Goal: Task Accomplishment & Management: Complete application form

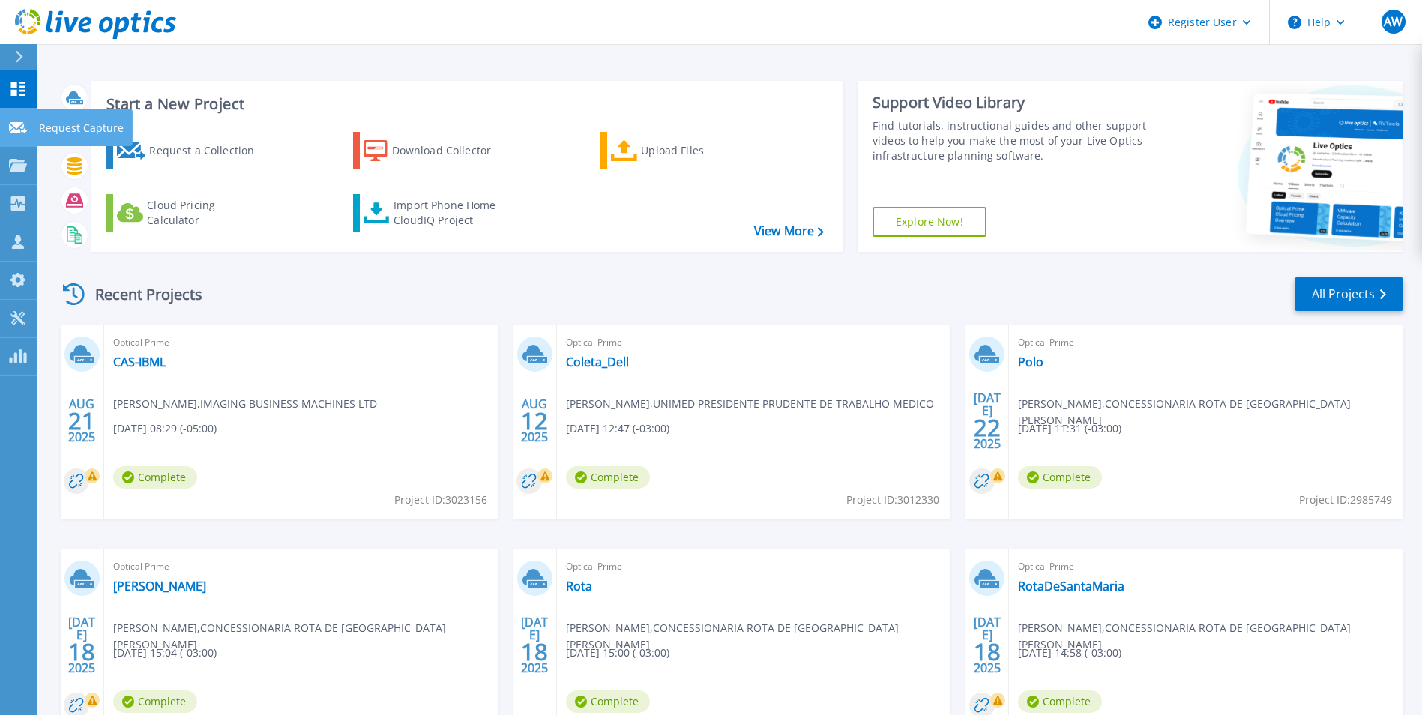
click at [14, 123] on icon at bounding box center [18, 127] width 18 height 11
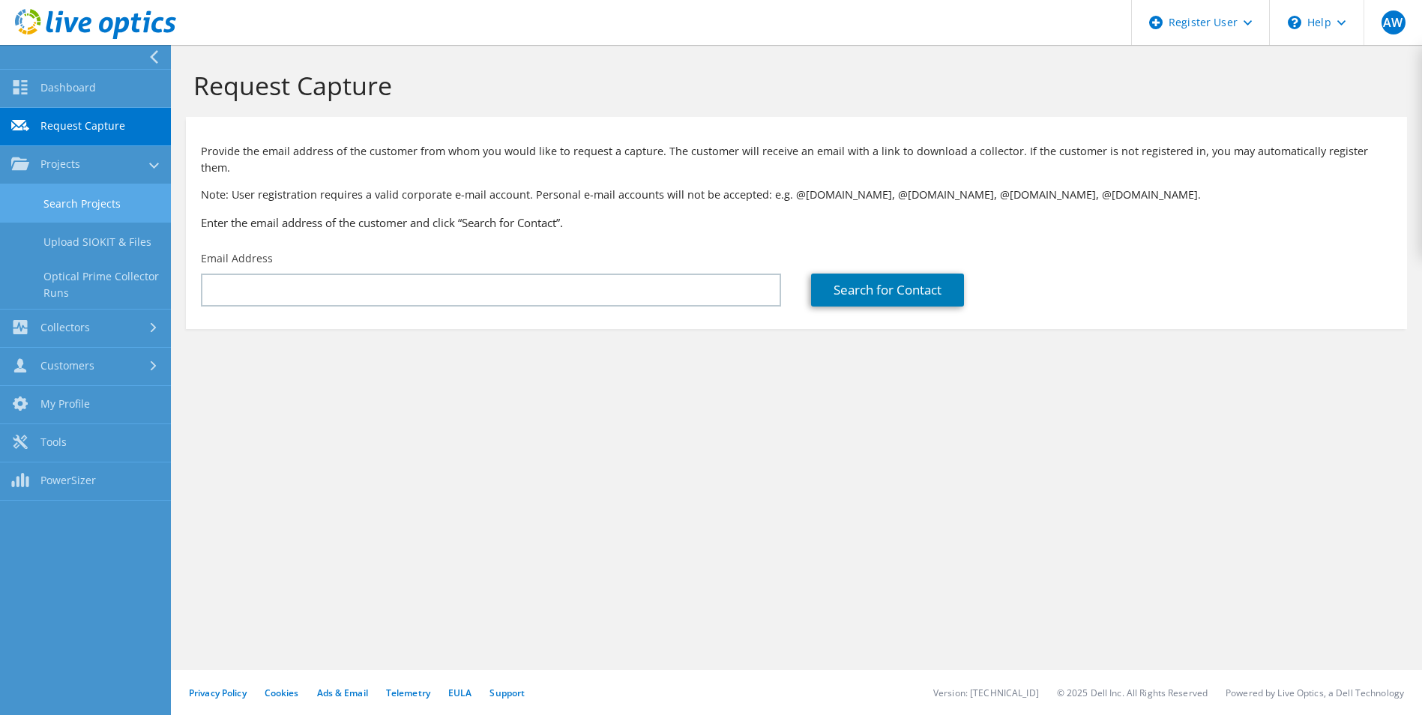
click at [80, 197] on link "Search Projects" at bounding box center [85, 203] width 171 height 38
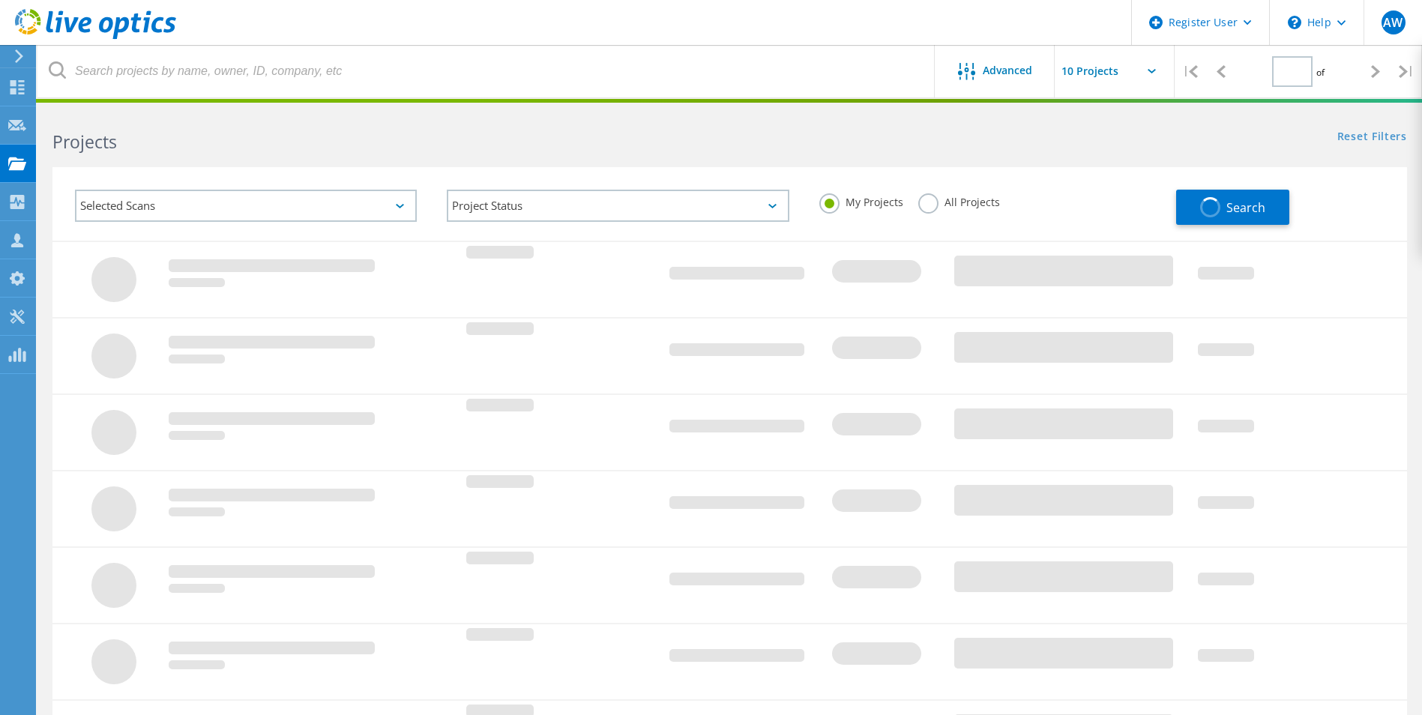
type input "1"
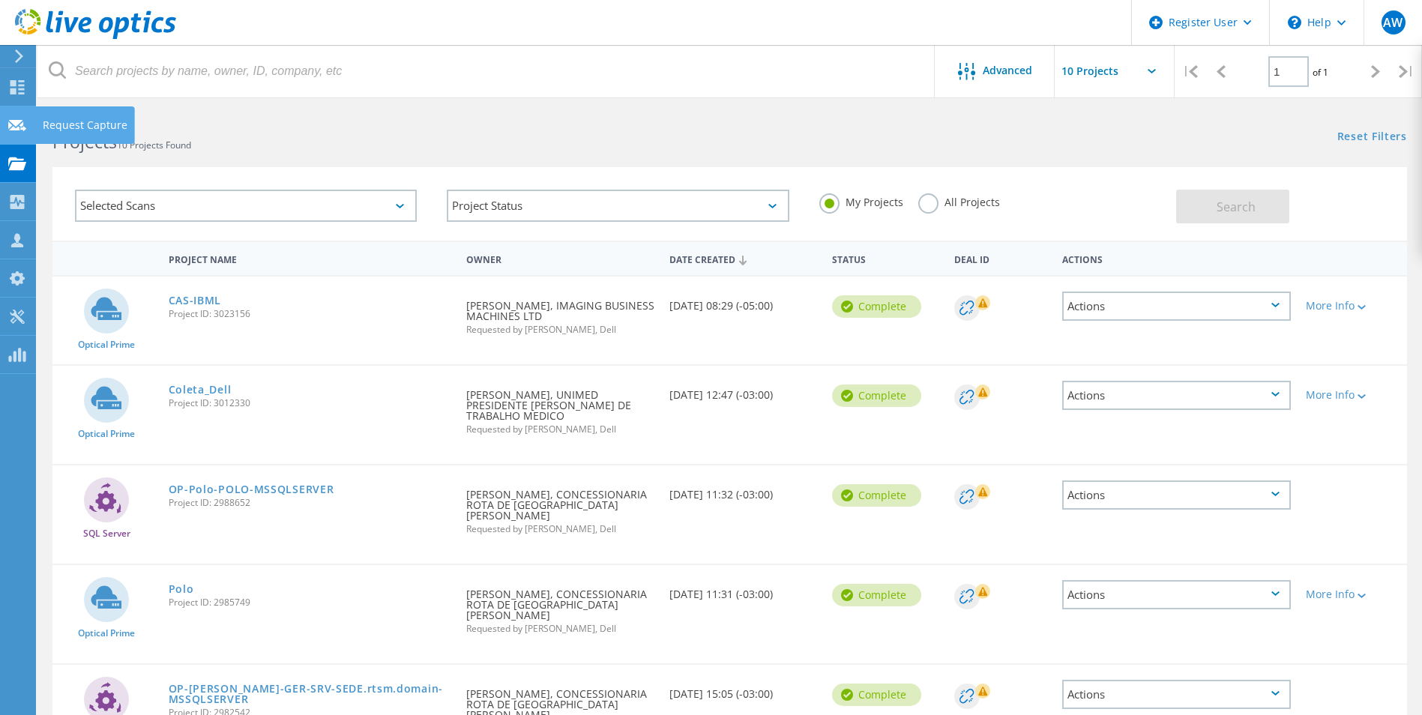
click at [18, 121] on use at bounding box center [17, 124] width 18 height 11
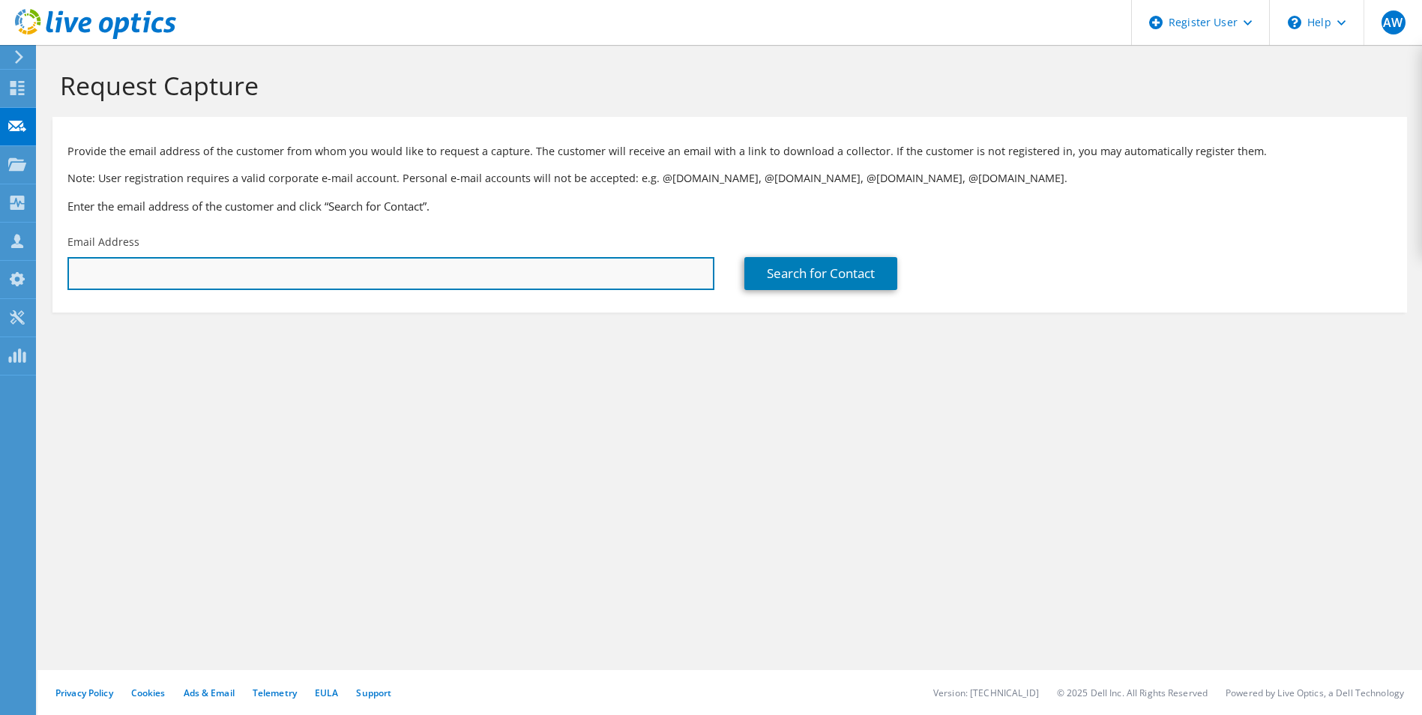
click at [461, 267] on input "text" at bounding box center [390, 273] width 647 height 33
paste input "marcelobarros@osesp.art.br"
type input "marcelobarros@osesp.art.br"
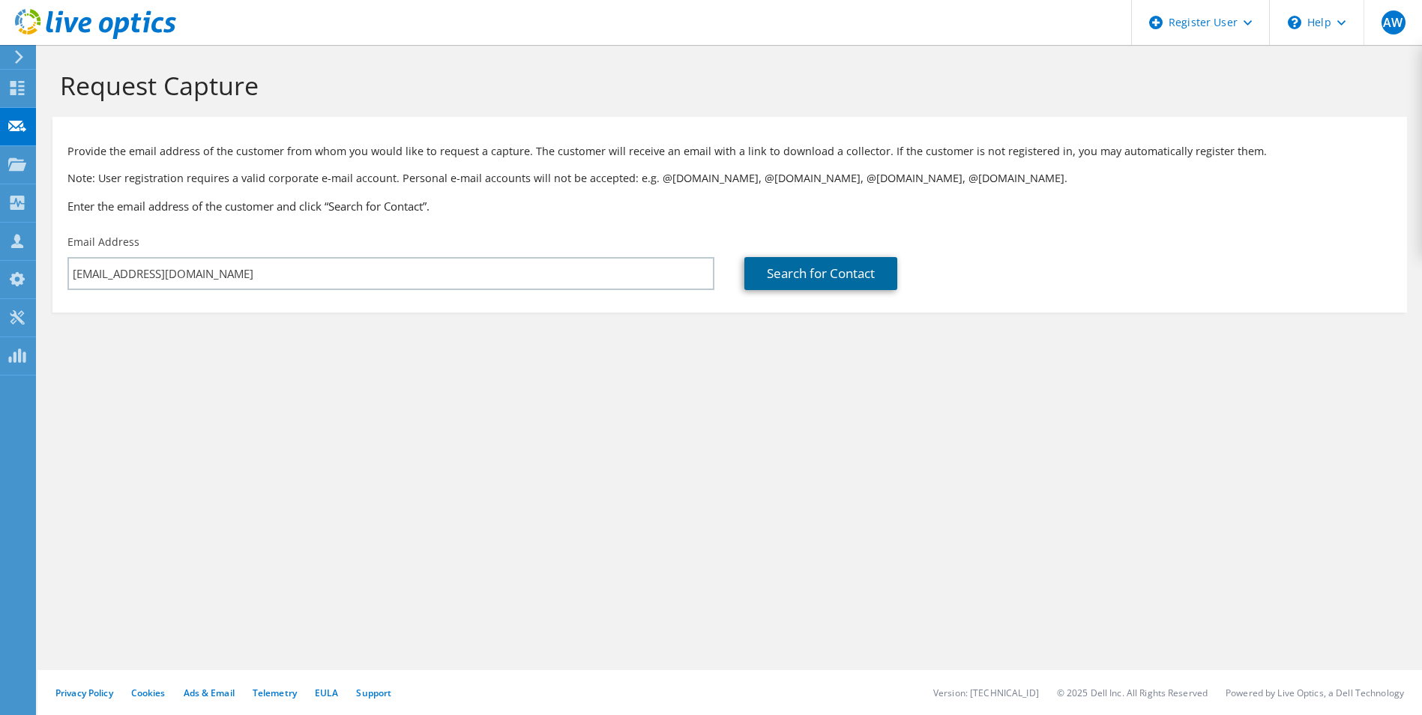
click at [792, 279] on link "Search for Contact" at bounding box center [820, 273] width 153 height 33
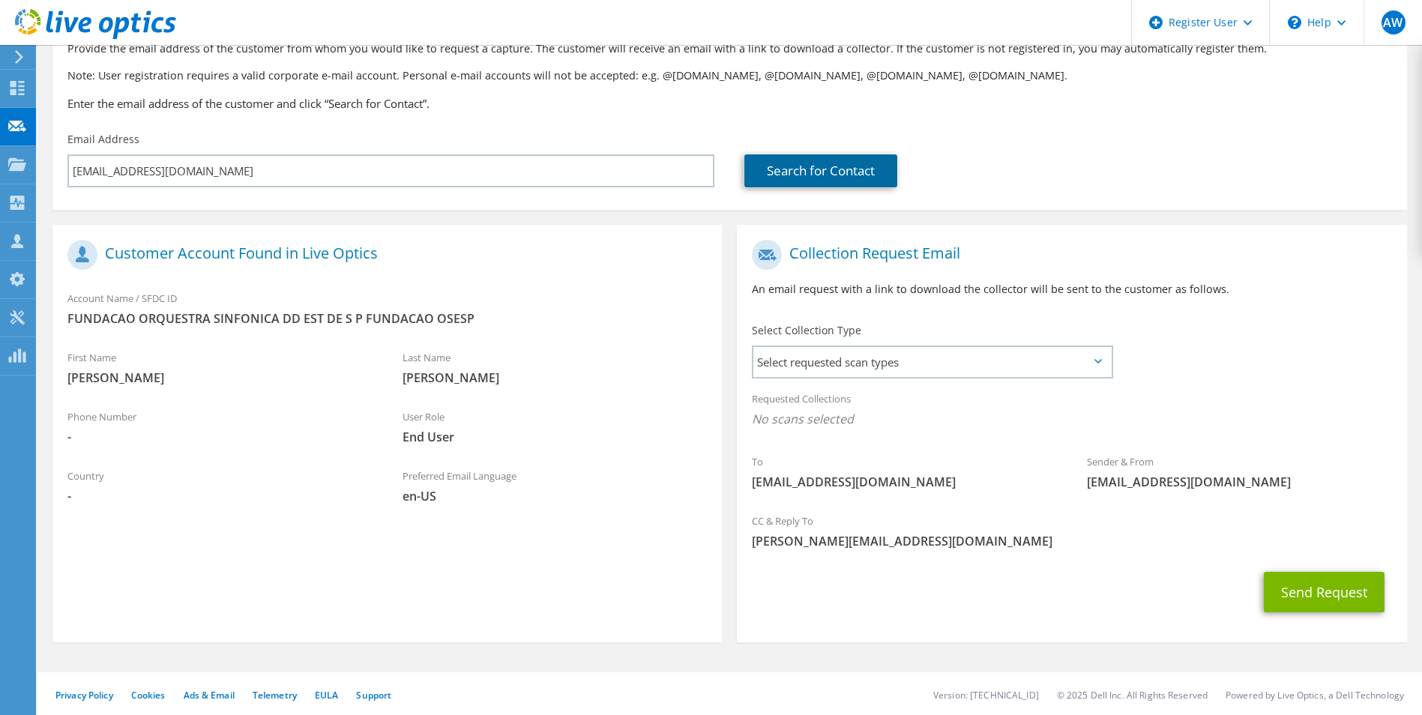
scroll to position [105, 0]
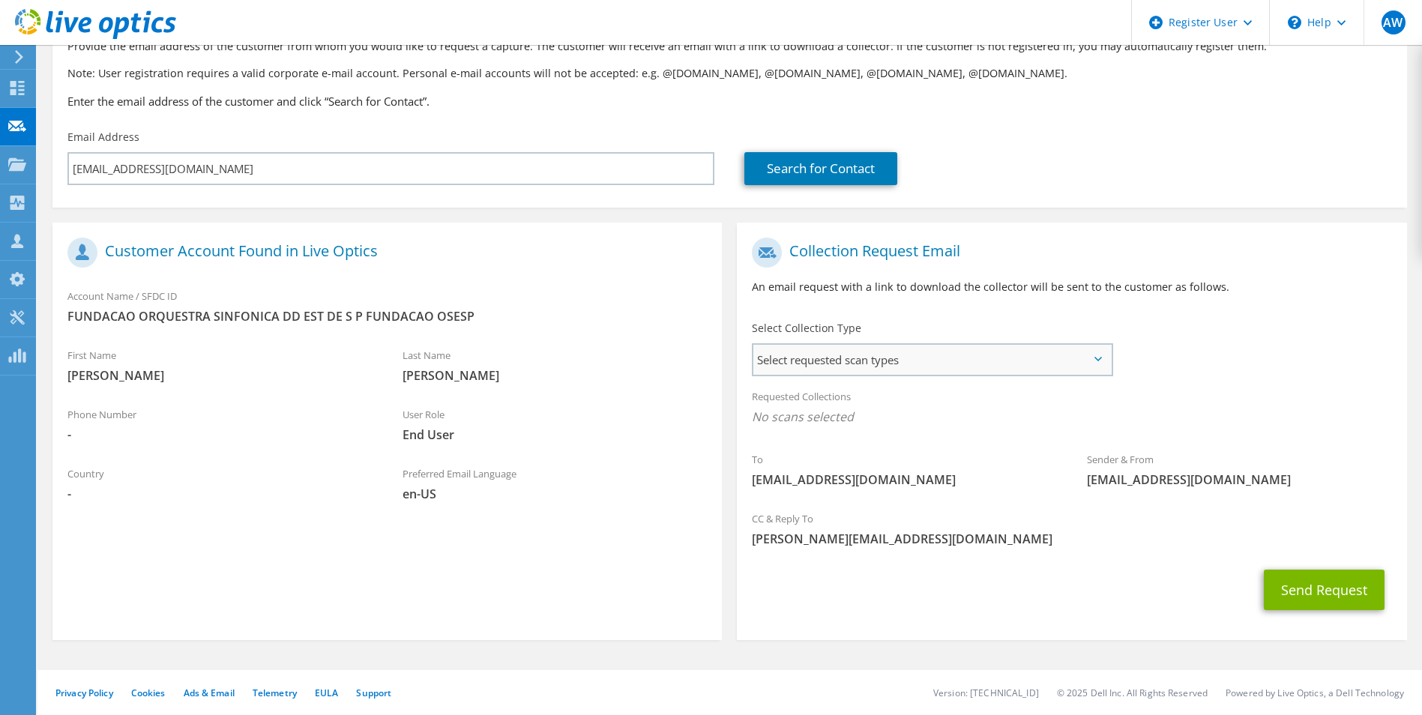
click at [785, 371] on span "Select requested scan types" at bounding box center [931, 360] width 357 height 30
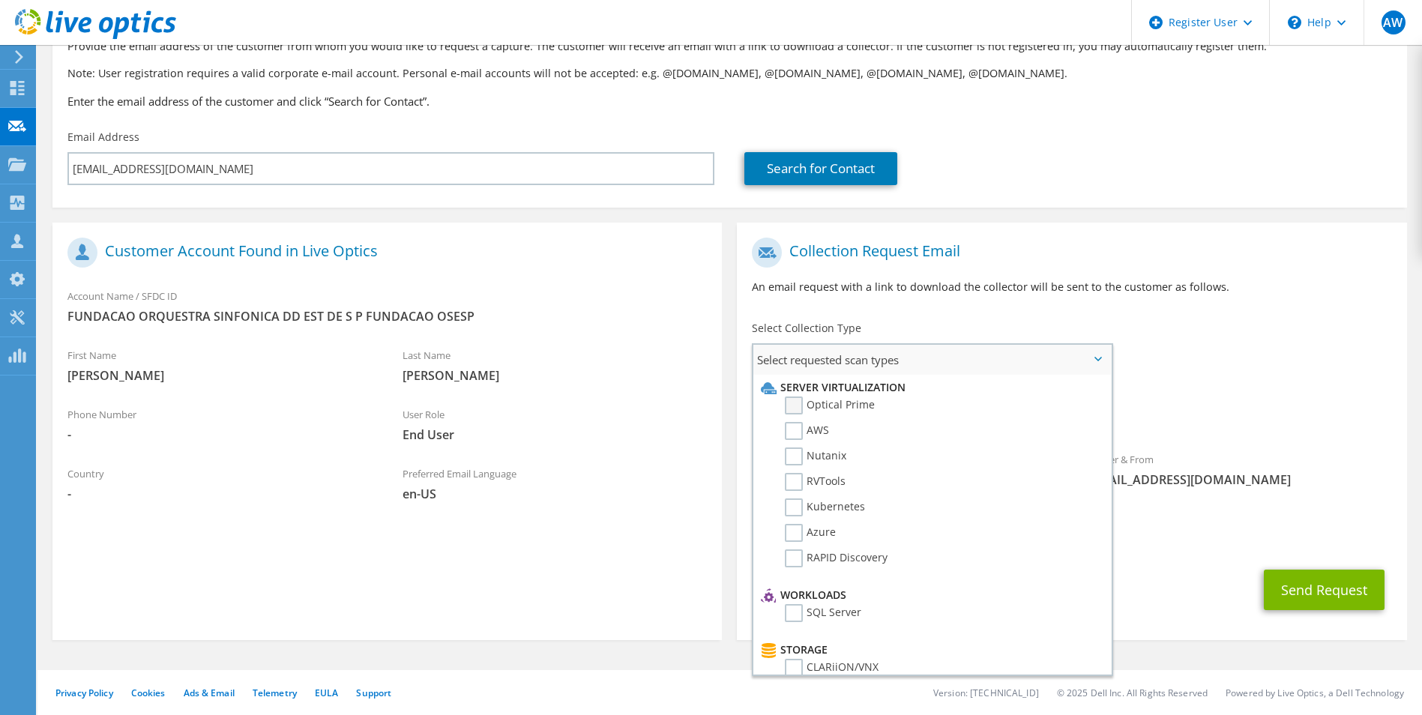
click at [805, 399] on label "Optical Prime" at bounding box center [830, 405] width 90 height 18
click at [0, 0] on input "Optical Prime" at bounding box center [0, 0] width 0 height 0
click at [1290, 585] on button "Send Request" at bounding box center [1324, 594] width 121 height 40
